Goal: Task Accomplishment & Management: Manage account settings

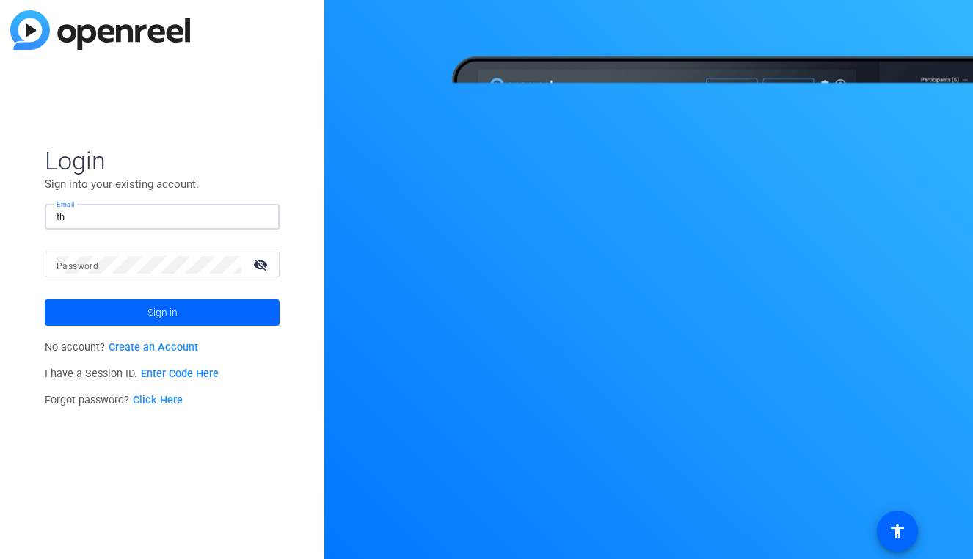
type input "t"
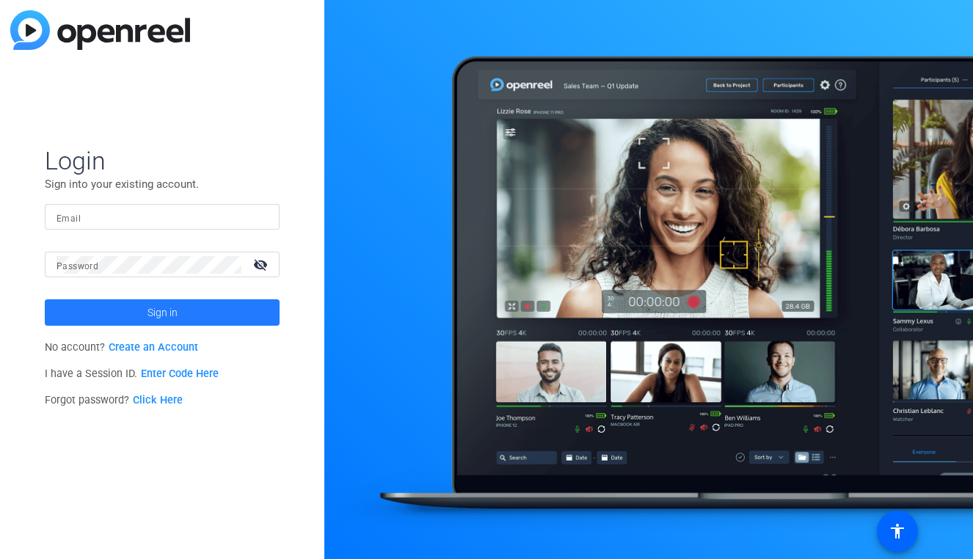
click at [92, 309] on span at bounding box center [162, 312] width 235 height 35
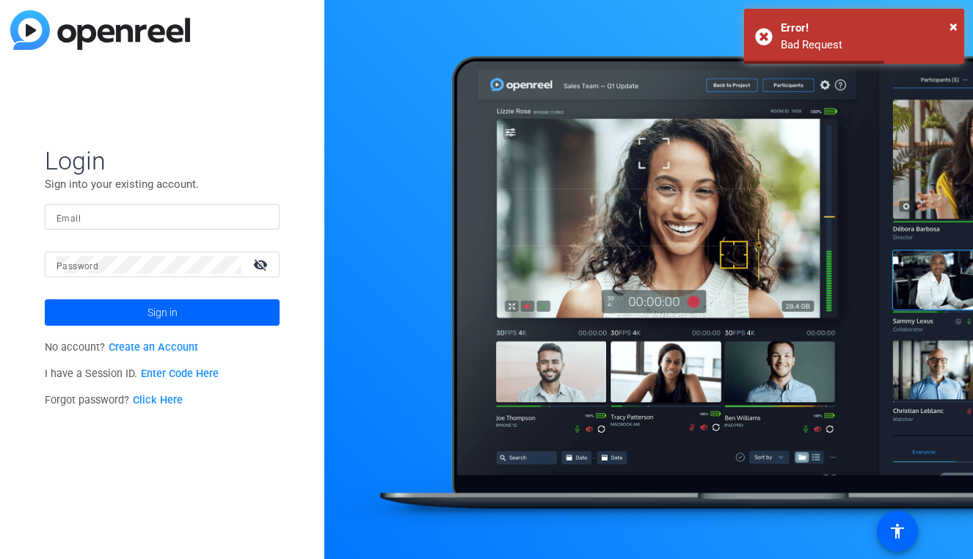
click at [216, 219] on input "Email" at bounding box center [162, 217] width 211 height 18
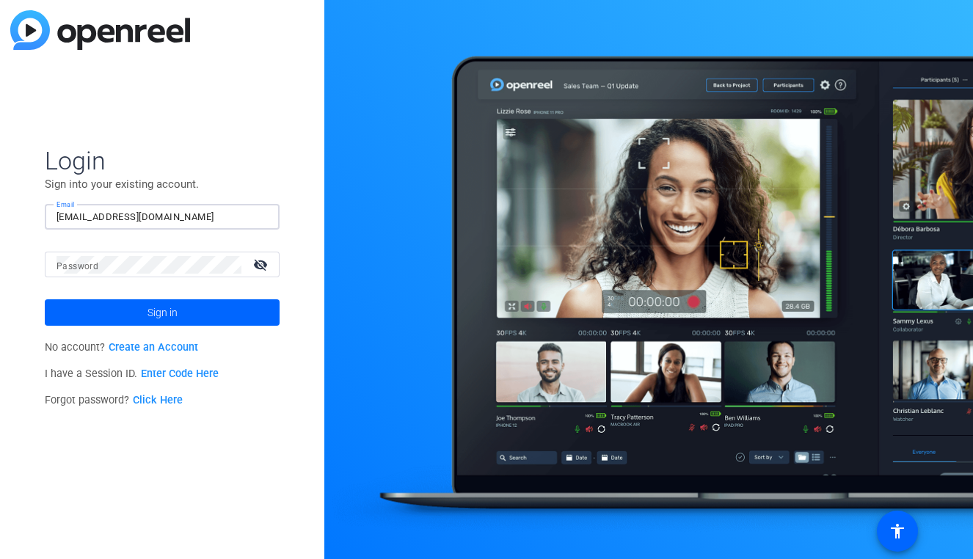
type input "[EMAIL_ADDRESS][DOMAIN_NAME]"
click at [162, 313] on button "Sign in" at bounding box center [162, 312] width 235 height 26
click at [172, 399] on link "Click Here" at bounding box center [158, 400] width 50 height 12
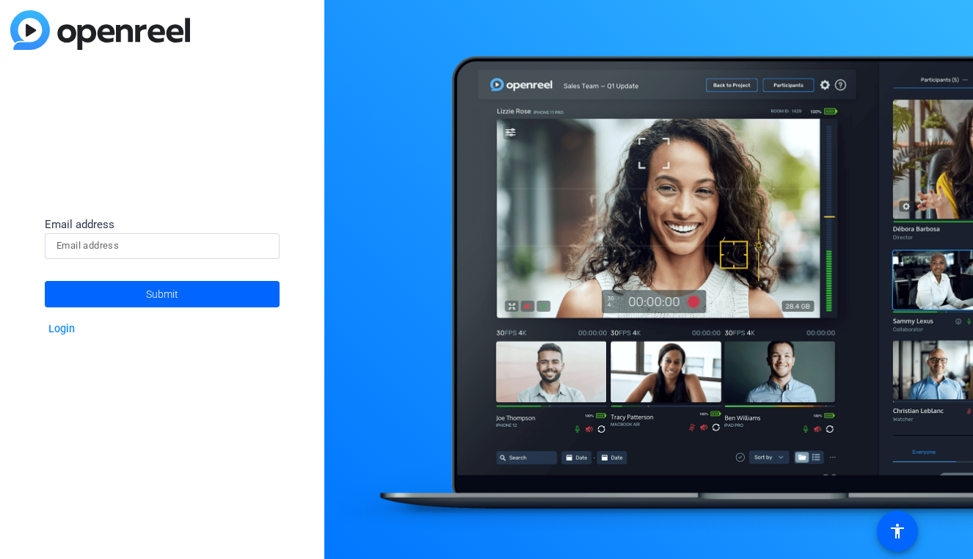
click at [224, 244] on input at bounding box center [162, 246] width 211 height 18
click at [102, 242] on input "thisnunny![DOMAIN_NAME]" at bounding box center [162, 246] width 211 height 18
click at [105, 243] on input "[DOMAIN_NAME]" at bounding box center [162, 246] width 211 height 18
type input "[EMAIL_ADDRESS][DOMAIN_NAME]"
click at [162, 294] on button "Submit" at bounding box center [162, 294] width 235 height 26
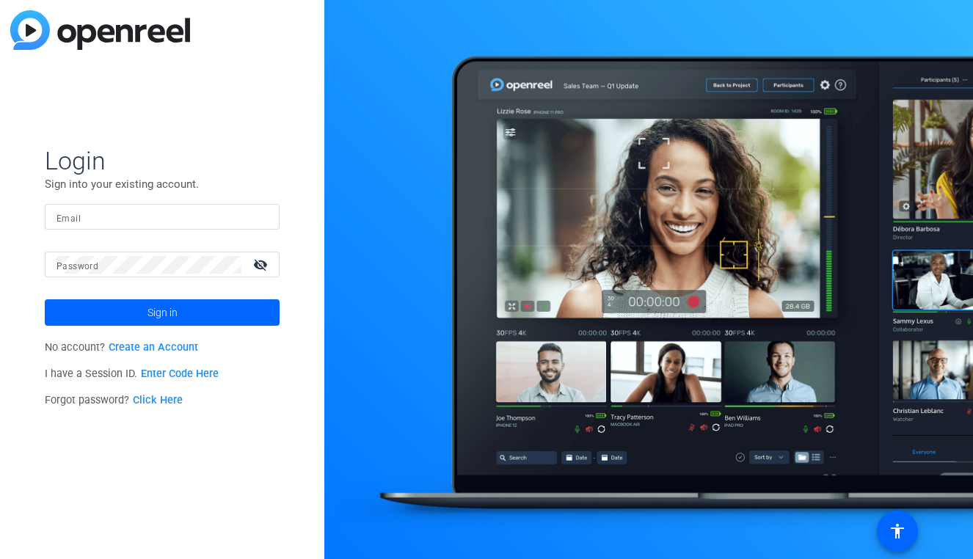
type input "[EMAIL_ADDRESS][DOMAIN_NAME]"
click at [236, 315] on span at bounding box center [162, 312] width 235 height 35
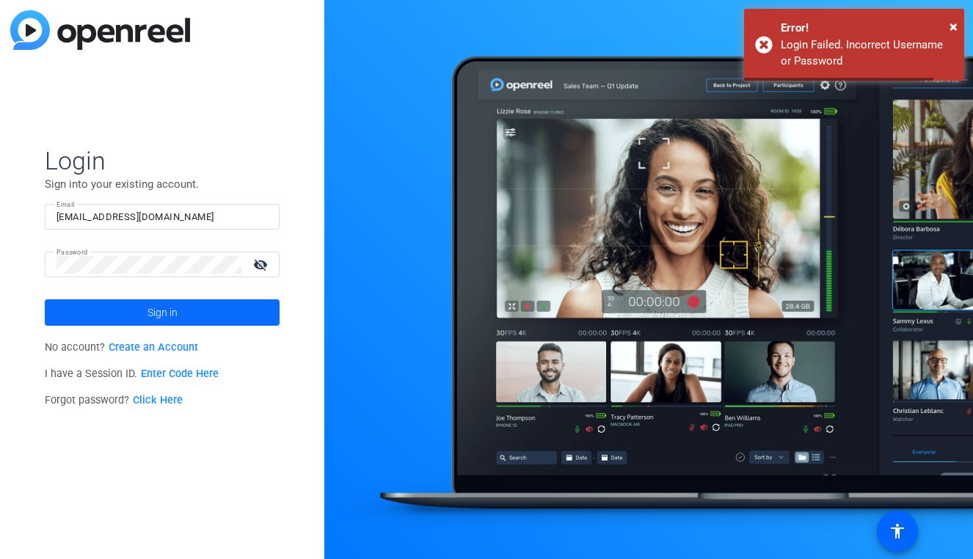
click at [236, 315] on span at bounding box center [162, 312] width 235 height 35
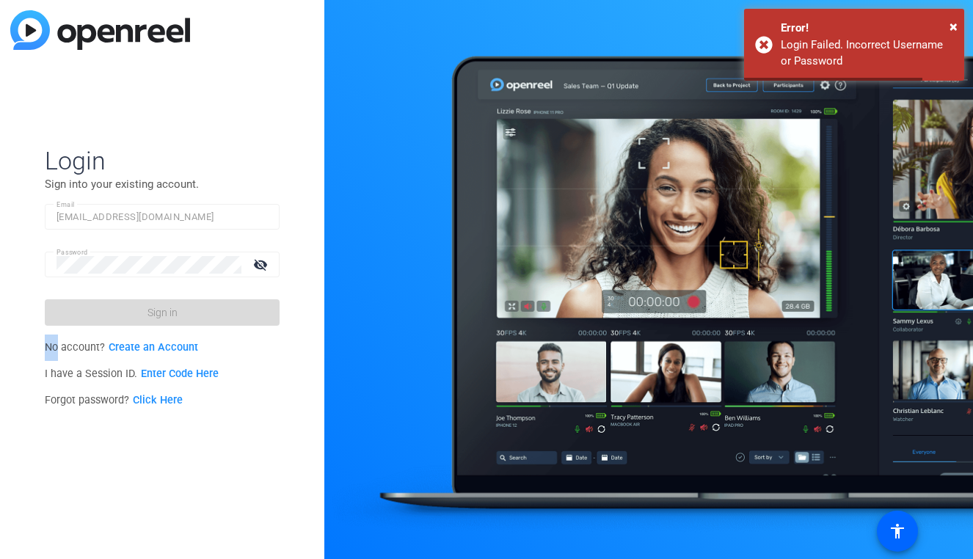
click at [236, 315] on form "Login Sign into your existing account. Email [EMAIL_ADDRESS][DOMAIN_NAME] Passw…" at bounding box center [162, 235] width 235 height 181
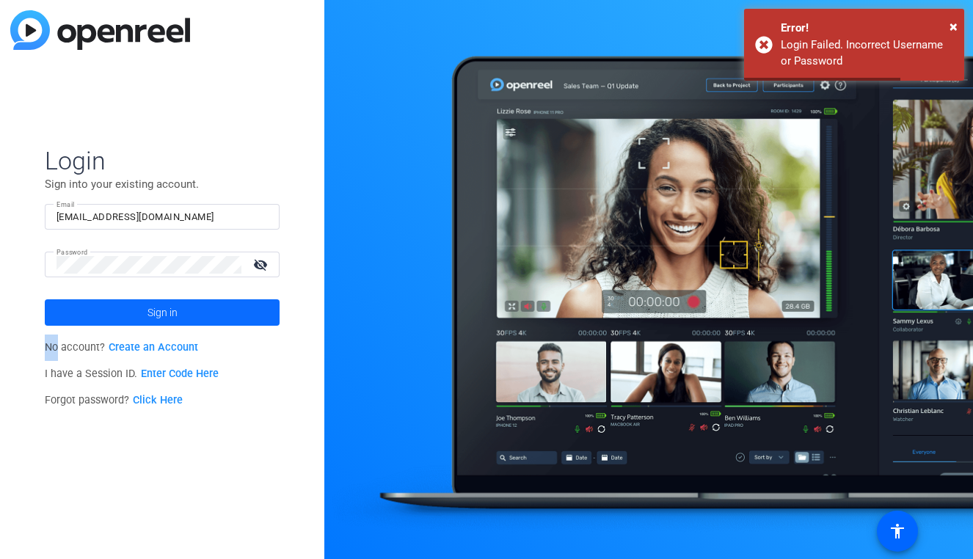
click at [236, 315] on span at bounding box center [162, 312] width 235 height 35
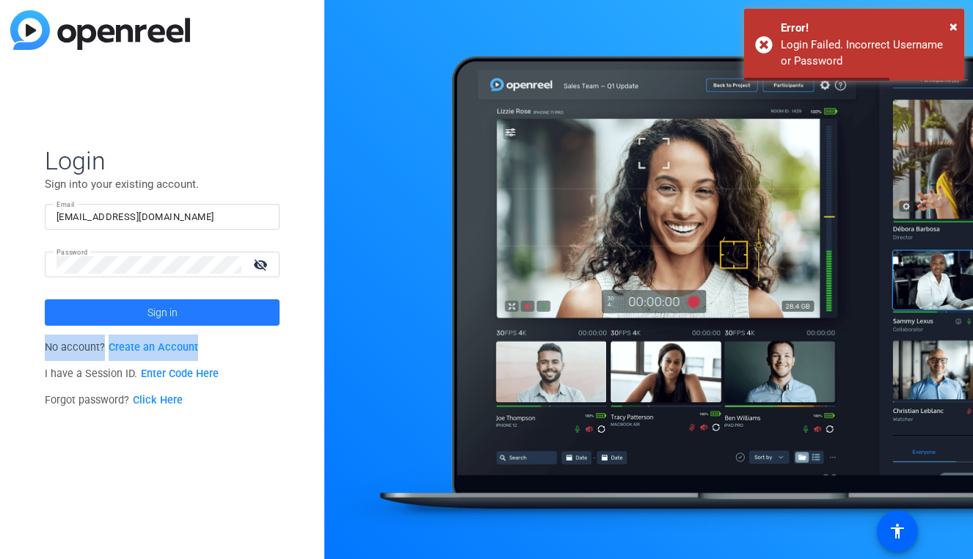
click at [236, 315] on form "Login Sign into your existing account. Email [EMAIL_ADDRESS][DOMAIN_NAME] Passw…" at bounding box center [162, 235] width 235 height 181
click at [236, 315] on span at bounding box center [162, 312] width 235 height 35
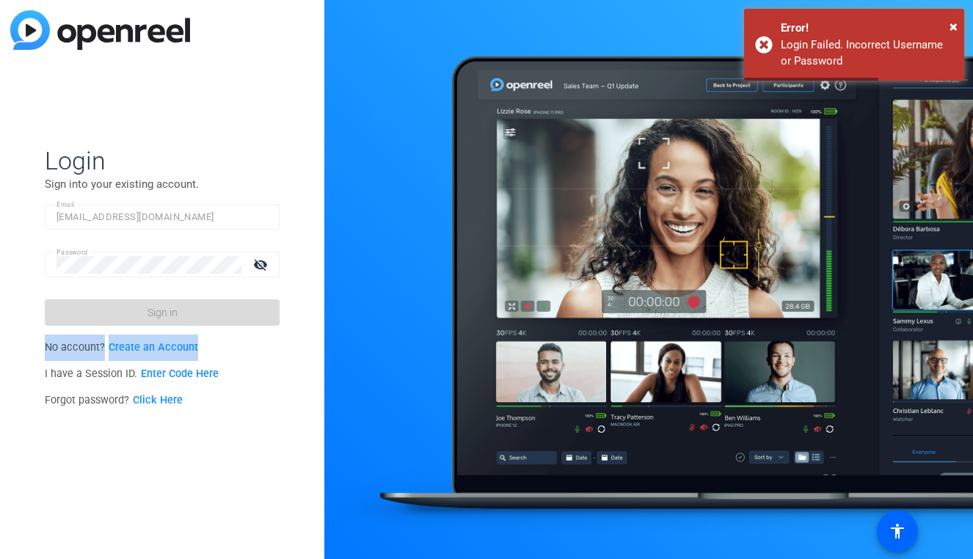
click at [236, 315] on form "Login Sign into your existing account. Email [EMAIL_ADDRESS][DOMAIN_NAME] Passw…" at bounding box center [162, 235] width 235 height 181
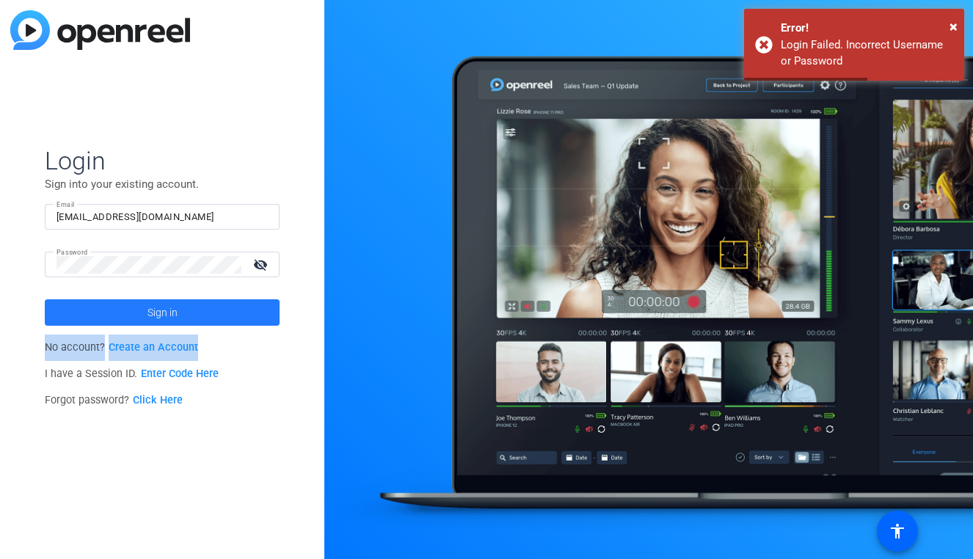
click at [236, 315] on span at bounding box center [162, 312] width 235 height 35
click at [236, 315] on form "Login Sign into your existing account. Email [EMAIL_ADDRESS][DOMAIN_NAME] Passw…" at bounding box center [162, 235] width 235 height 181
